Goal: Transaction & Acquisition: Purchase product/service

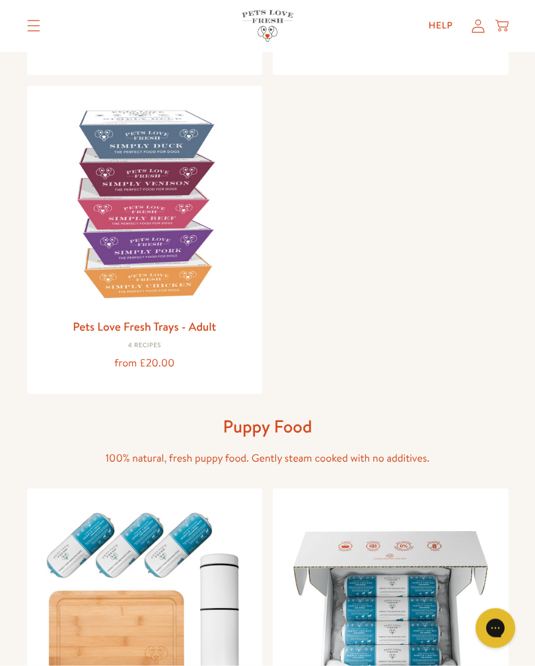
scroll to position [430, 0]
click at [188, 242] on img at bounding box center [145, 203] width 215 height 215
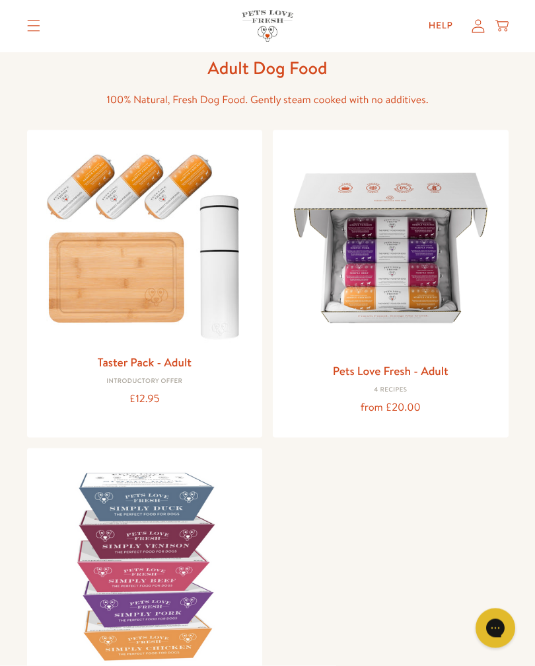
scroll to position [0, 0]
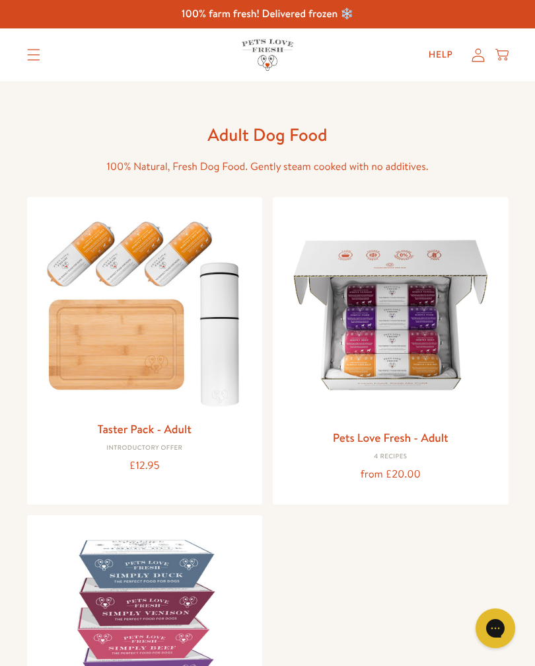
click at [173, 444] on div "Introductory Offer" at bounding box center [145, 448] width 215 height 8
click at [220, 343] on img at bounding box center [145, 311] width 215 height 206
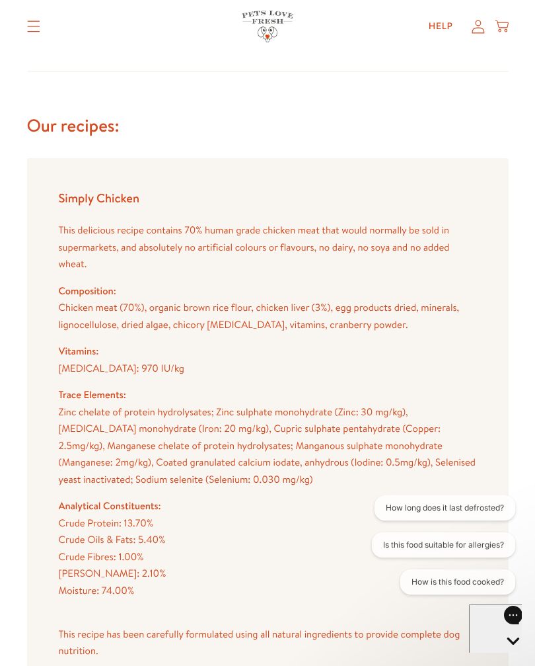
scroll to position [1735, 0]
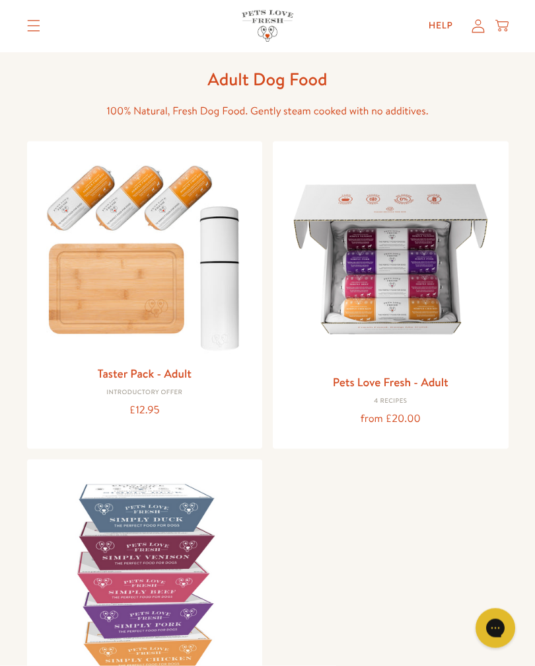
scroll to position [24, 0]
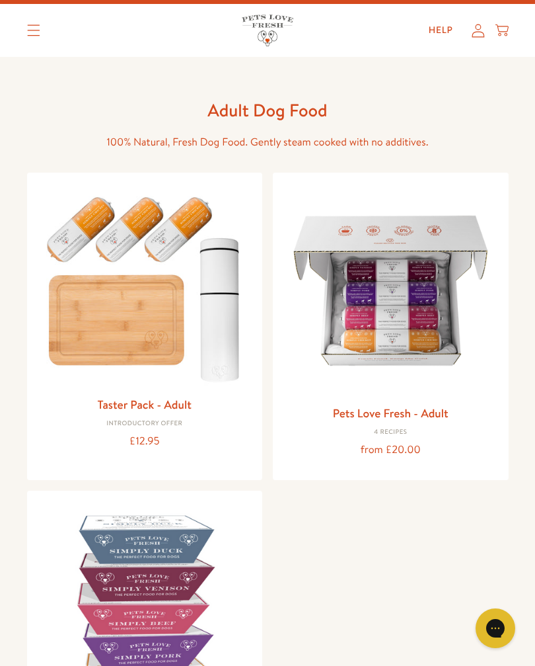
click at [414, 310] on img at bounding box center [391, 290] width 215 height 215
click at [143, 333] on img at bounding box center [145, 286] width 215 height 206
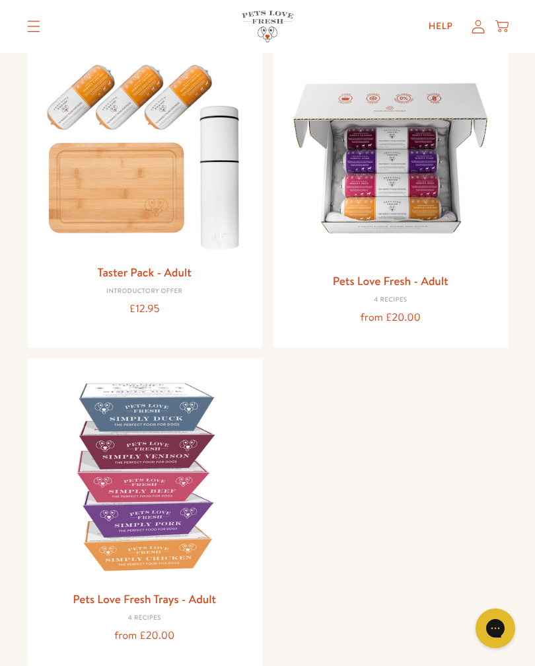
scroll to position [242, 0]
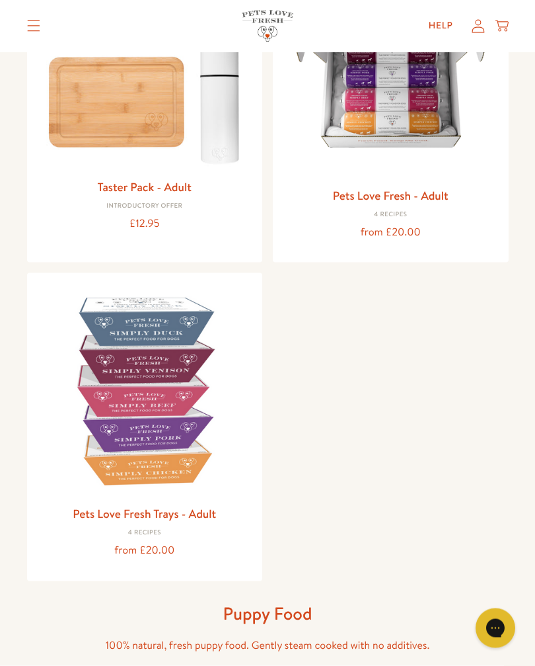
click at [177, 444] on img at bounding box center [145, 391] width 215 height 215
click at [173, 426] on img at bounding box center [145, 391] width 215 height 215
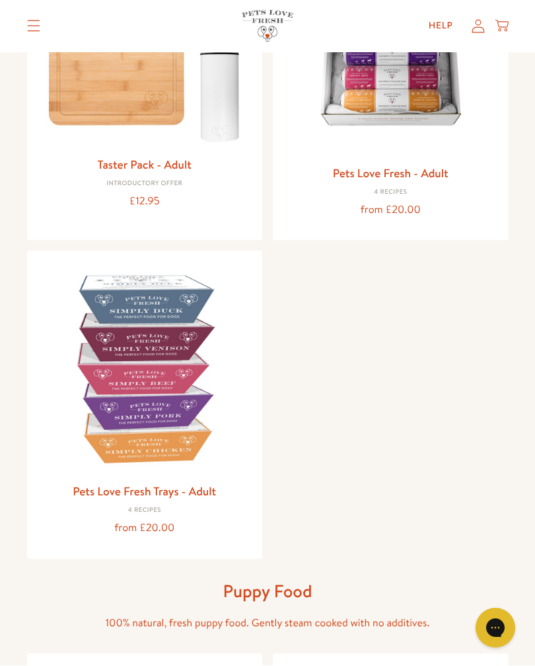
scroll to position [264, 0]
click at [444, 304] on div "Taster Pack - Adult Introductory Offer £12.95 Pets Love Fresh - Adult 4 Recipes…" at bounding box center [268, 245] width 482 height 625
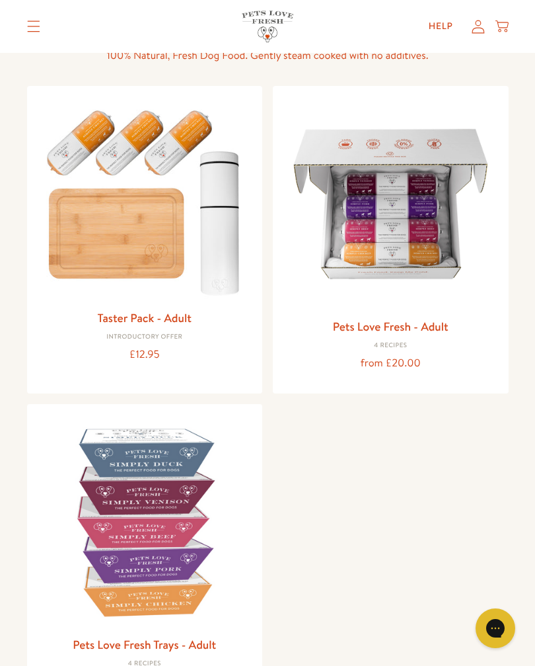
scroll to position [106, 0]
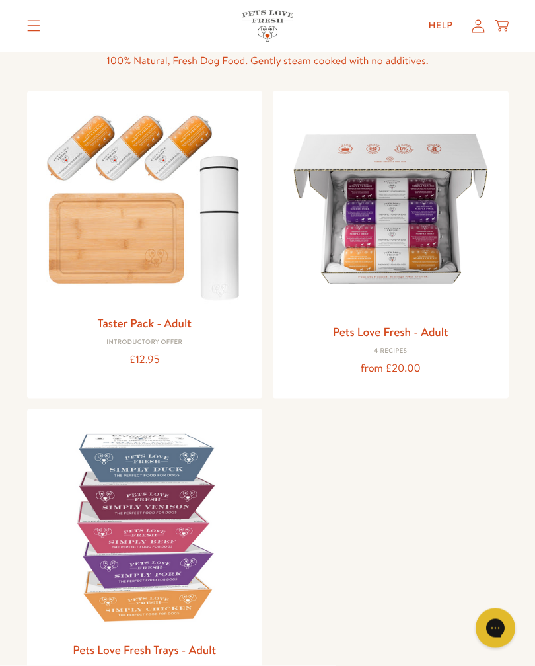
click at [440, 249] on img at bounding box center [391, 209] width 215 height 215
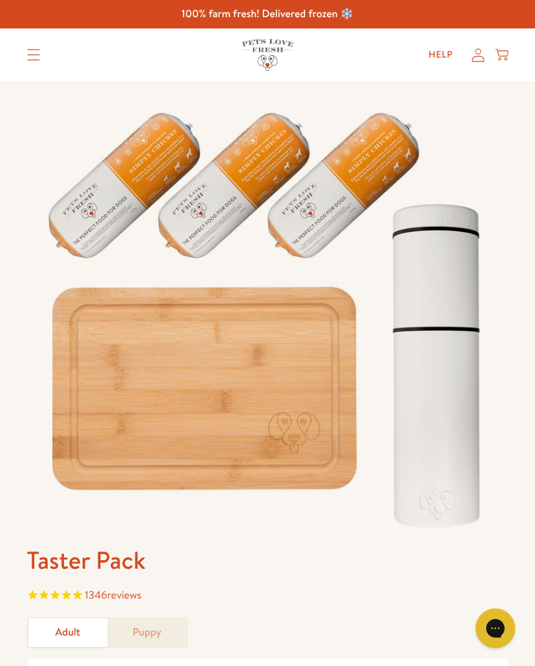
click at [55, 628] on link "Adult" at bounding box center [67, 632] width 79 height 28
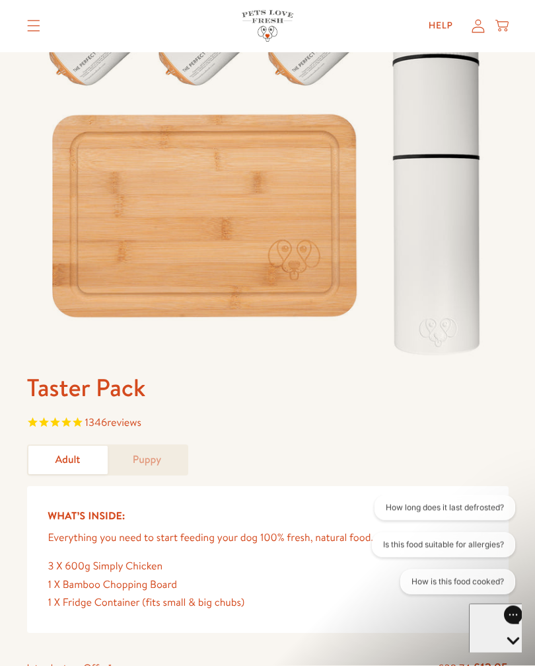
scroll to position [192, 0]
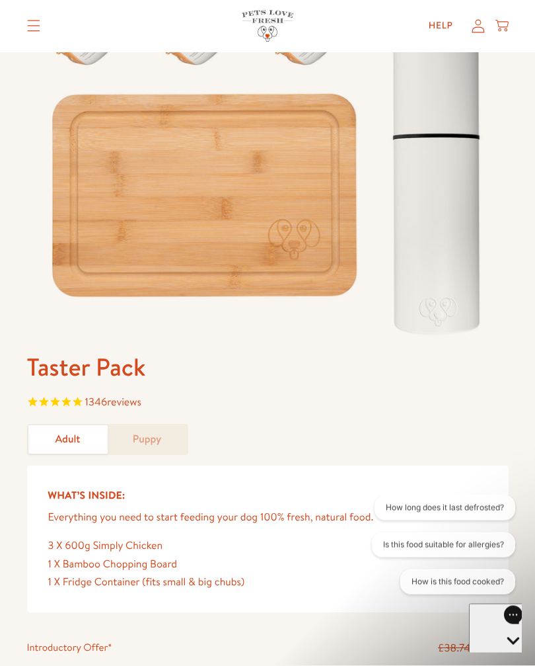
click at [71, 400] on icon "Rated 4.8 out of 5 stars 1346 reviews" at bounding box center [66, 404] width 11 height 18
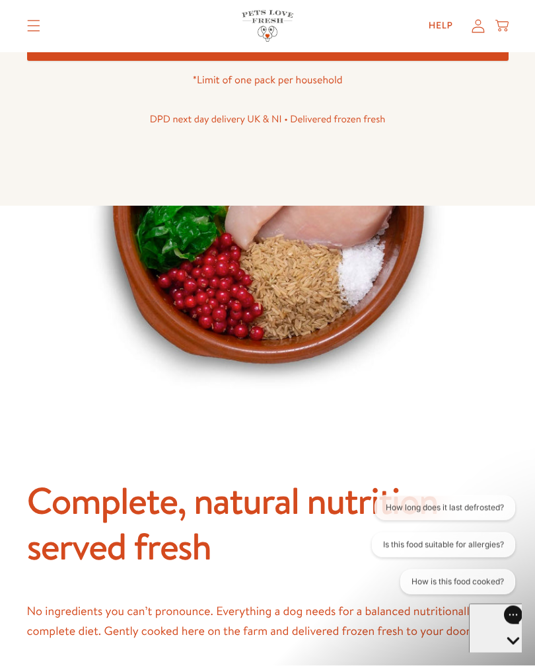
scroll to position [0, 0]
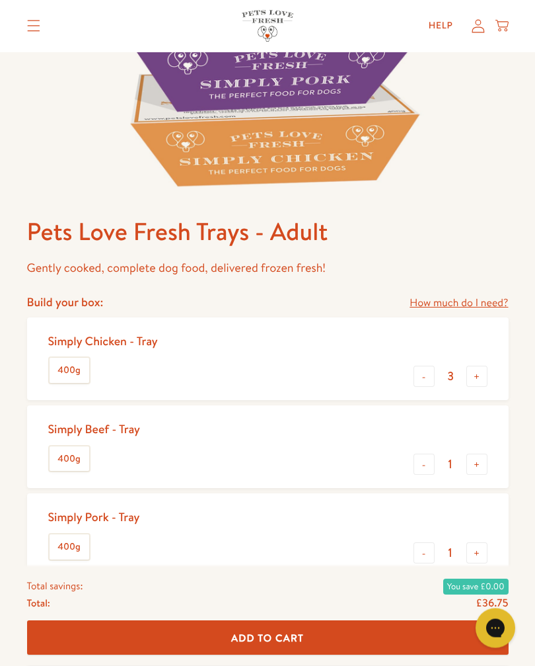
scroll to position [351, 0]
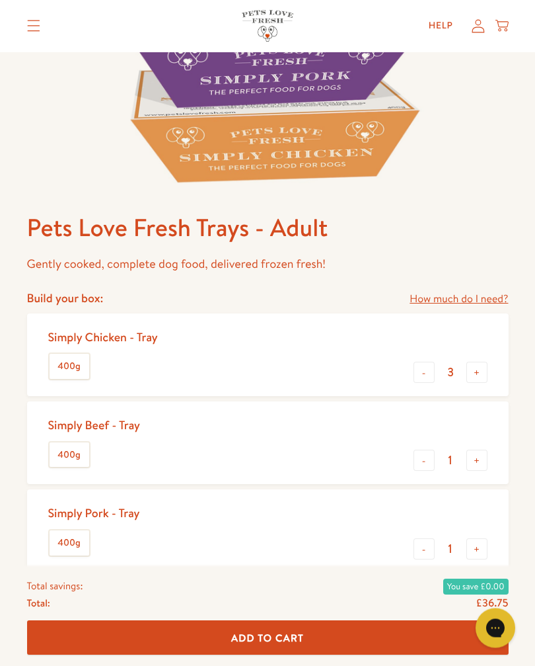
click at [420, 377] on button "-" at bounding box center [424, 372] width 21 height 21
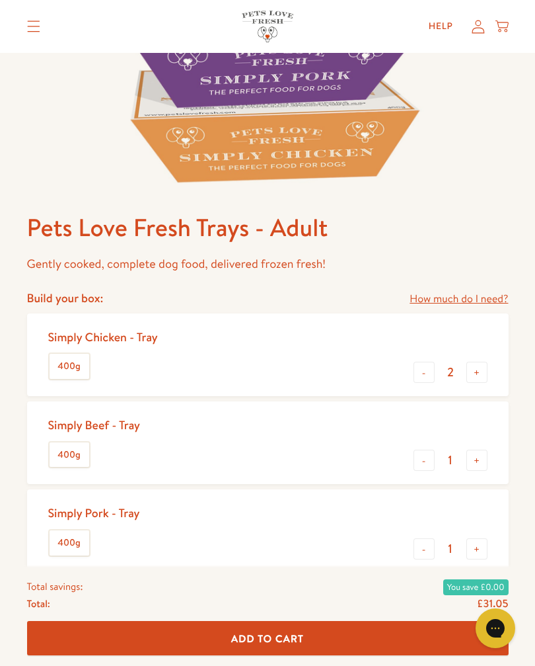
click at [415, 369] on button "-" at bounding box center [424, 372] width 21 height 21
type input "1"
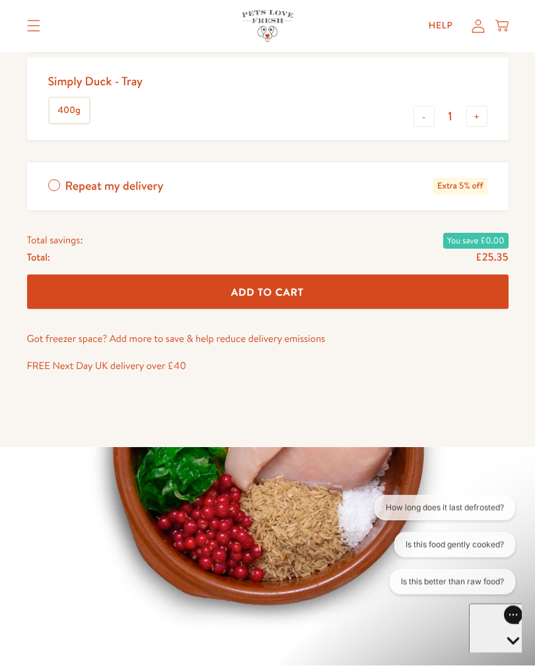
scroll to position [894, 0]
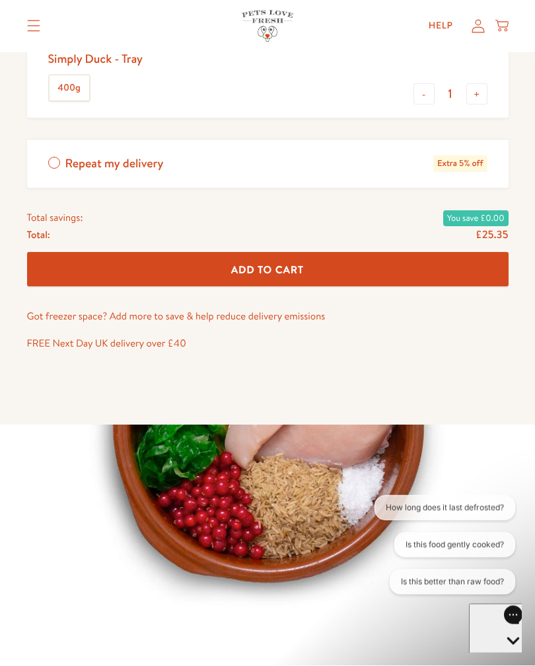
click at [374, 267] on button "Add To Cart" at bounding box center [268, 269] width 482 height 35
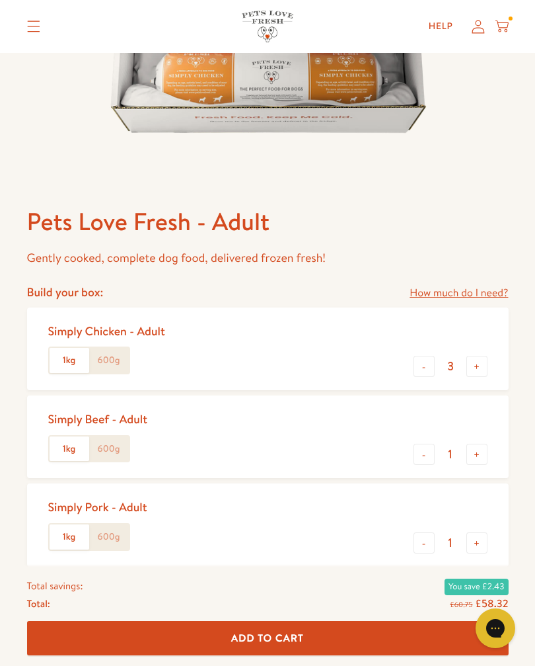
scroll to position [389, 0]
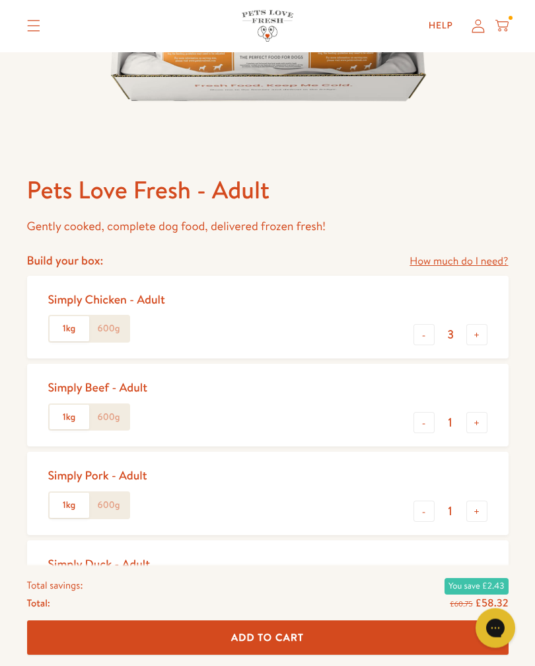
click at [427, 330] on button "-" at bounding box center [424, 335] width 21 height 21
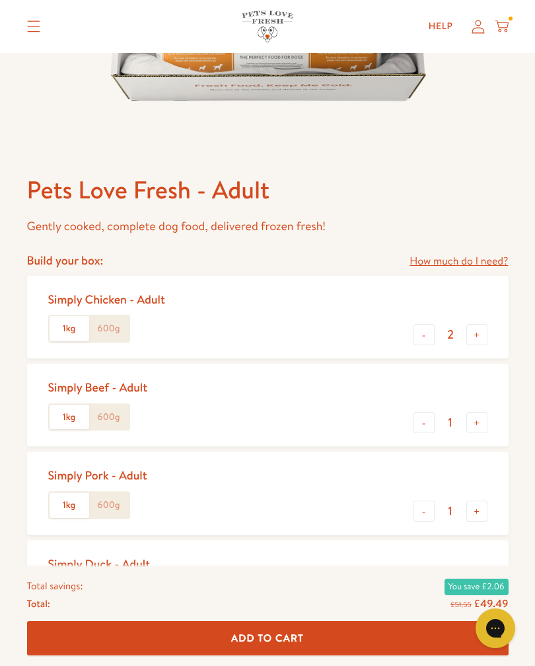
click at [427, 325] on button "-" at bounding box center [424, 334] width 21 height 21
type input "1"
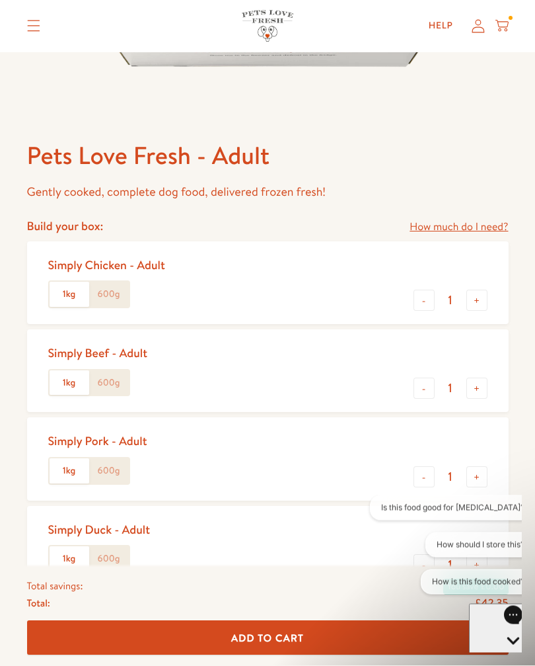
scroll to position [0, 0]
